Goal: Contribute content: Contribute content

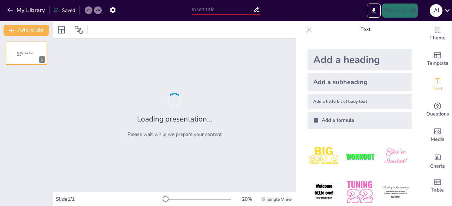
type input "**Festivals Unplugged: Celebrating India and Beyond!**"
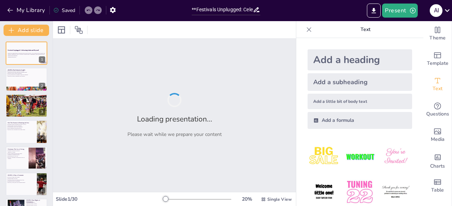
checkbox input "true"
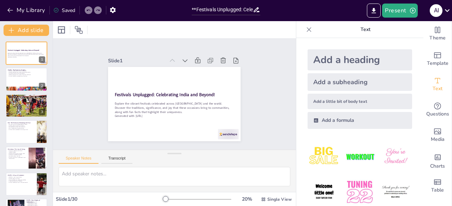
checkbox input "true"
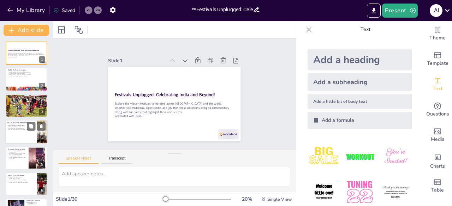
checkbox input "true"
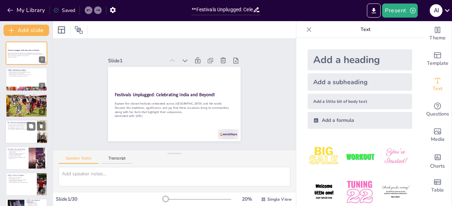
checkbox input "true"
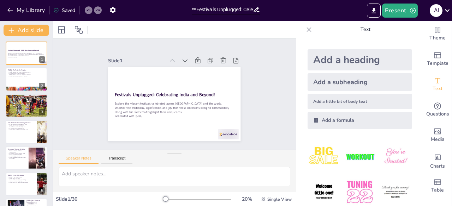
checkbox input "true"
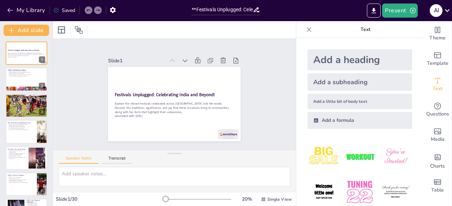
checkbox input "true"
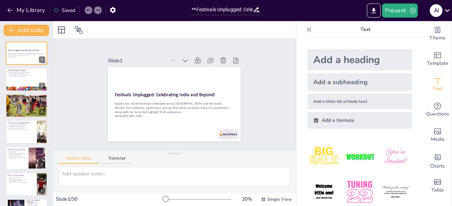
checkbox input "true"
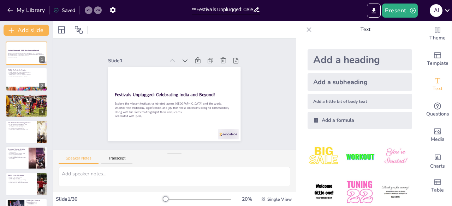
checkbox input "true"
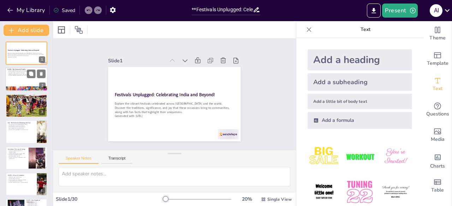
checkbox input "true"
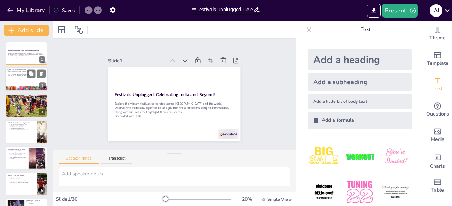
checkbox input "true"
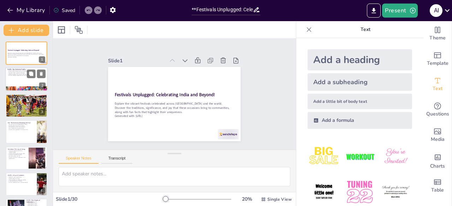
checkbox input "true"
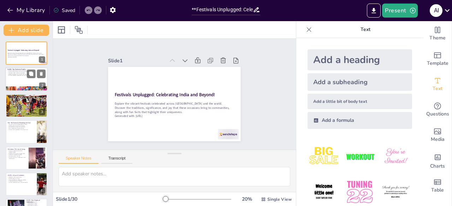
checkbox input "true"
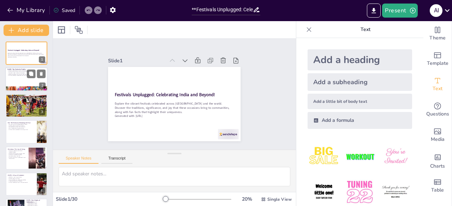
checkbox input "true"
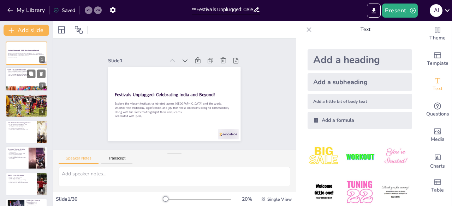
checkbox input "true"
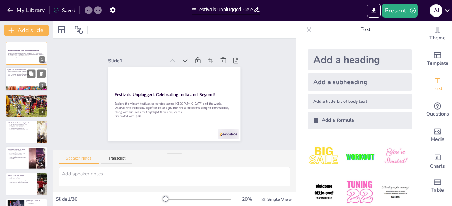
checkbox input "true"
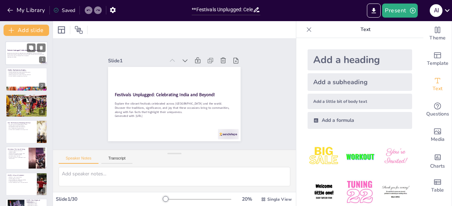
checkbox input "true"
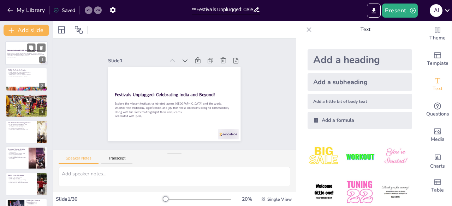
checkbox input "true"
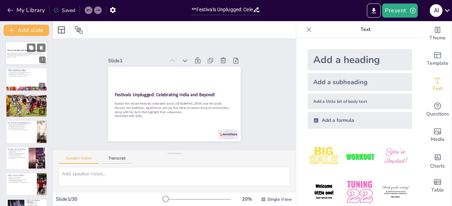
checkbox input "true"
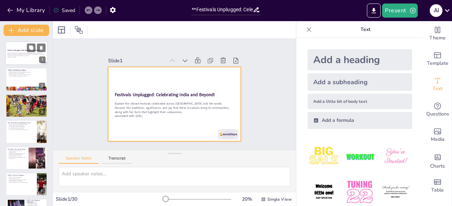
checkbox input "true"
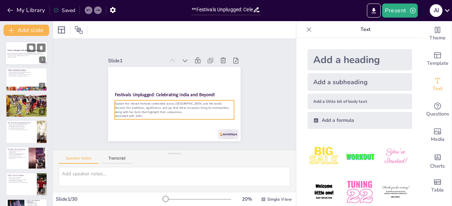
checkbox input "true"
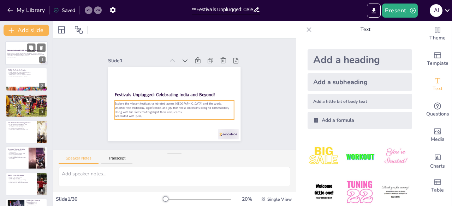
click at [26, 59] on div at bounding box center [26, 53] width 42 height 24
checkbox input "true"
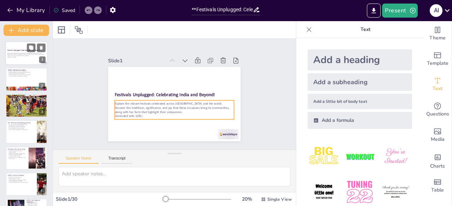
checkbox input "true"
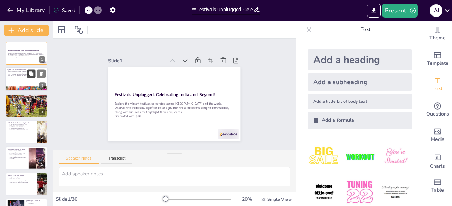
checkbox input "true"
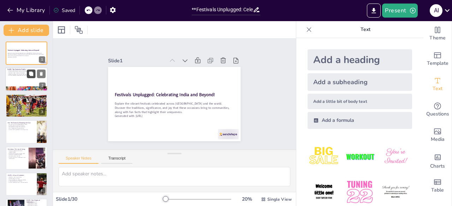
checkbox input "true"
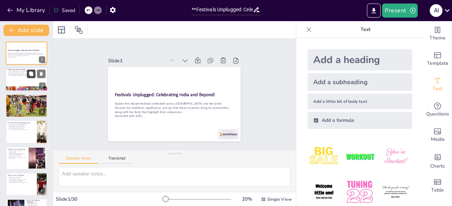
checkbox input "true"
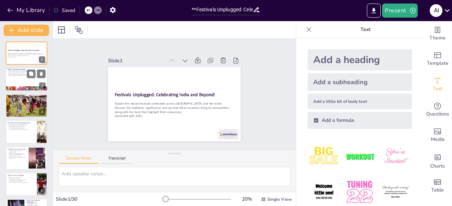
checkbox input "true"
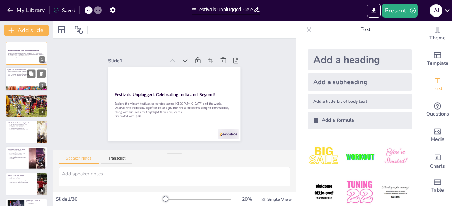
click at [18, 79] on div at bounding box center [26, 80] width 42 height 24
type textarea "[DATE] is a festival that transcends boundaries, celebrated by various communit…"
checkbox input "true"
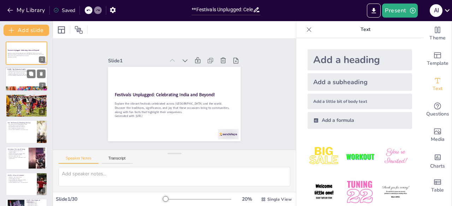
checkbox input "true"
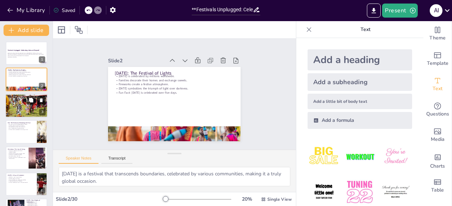
checkbox input "true"
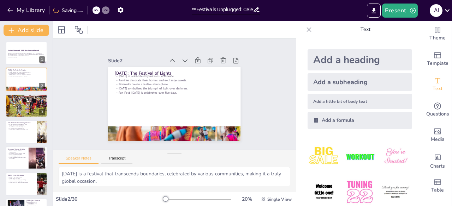
checkbox input "true"
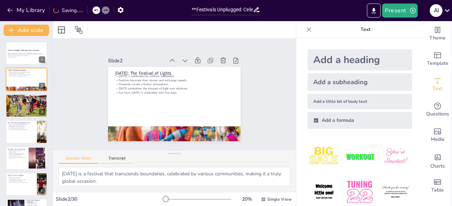
checkbox input "true"
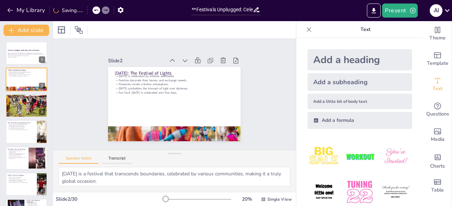
checkbox input "true"
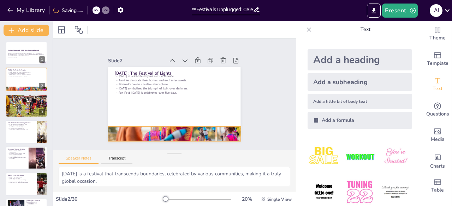
click at [116, 127] on div at bounding box center [170, 134] width 141 height 102
checkbox input "true"
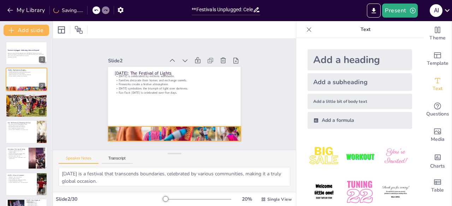
checkbox input "true"
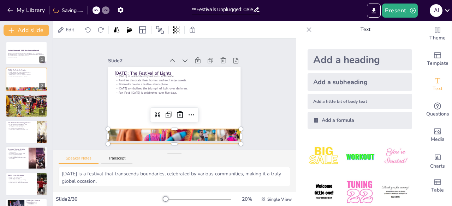
checkbox input "true"
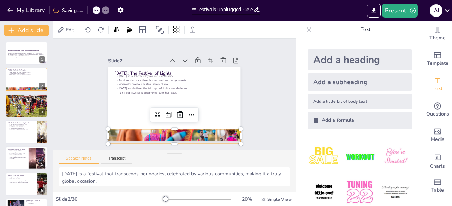
checkbox input "true"
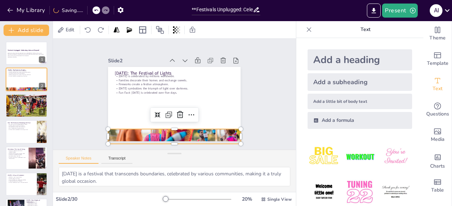
checkbox input "true"
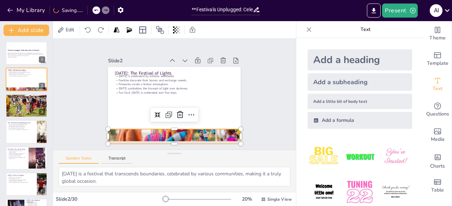
checkbox input "true"
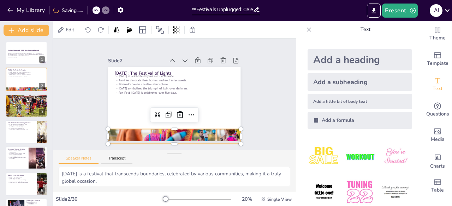
checkbox input "true"
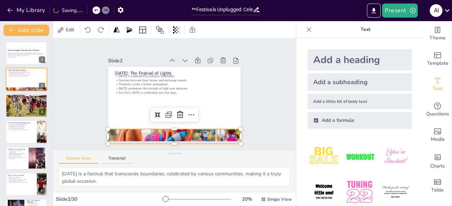
checkbox input "true"
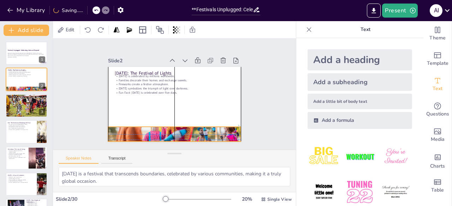
checkbox input "true"
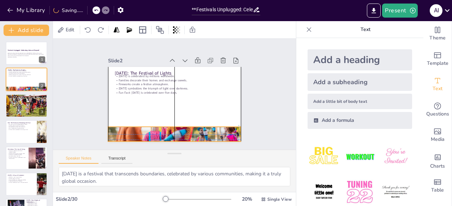
checkbox input "true"
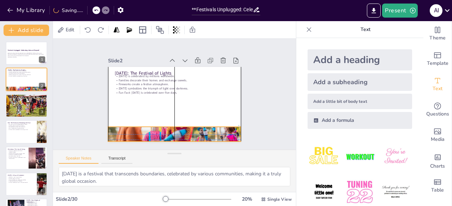
checkbox input "true"
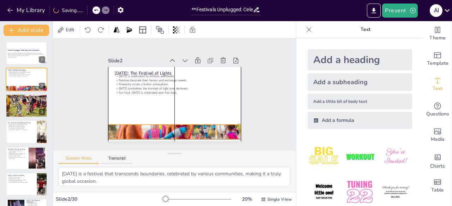
drag, startPoint x: 131, startPoint y: 130, endPoint x: 131, endPoint y: 124, distance: 5.7
click at [131, 124] on div at bounding box center [170, 132] width 141 height 102
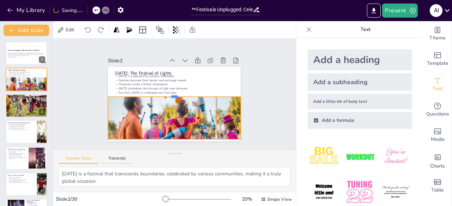
drag, startPoint x: 167, startPoint y: 121, endPoint x: 169, endPoint y: 93, distance: 28.0
click at [169, 93] on div at bounding box center [174, 94] width 132 height 6
click at [245, 96] on div "Slide 1 Festivals Unplugged: Celebrating [GEOGRAPHIC_DATA] and Beyond! Explore …" at bounding box center [174, 94] width 181 height 112
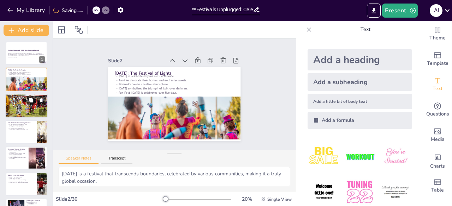
click at [29, 106] on div at bounding box center [26, 106] width 42 height 28
